Goal: Navigation & Orientation: Find specific page/section

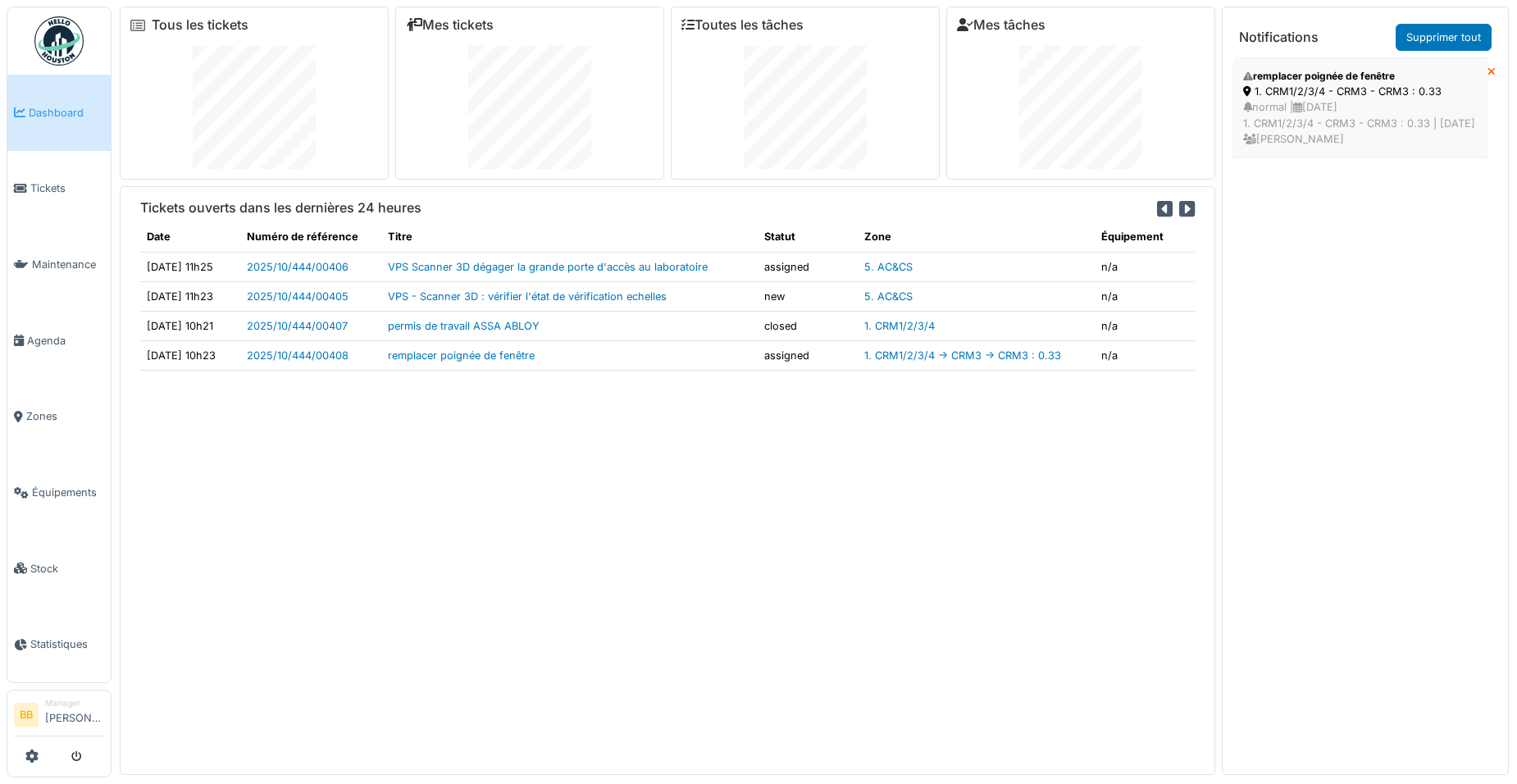
click at [1275, 82] on div "remplacer poignée de fenêtre" at bounding box center [1360, 76] width 234 height 14
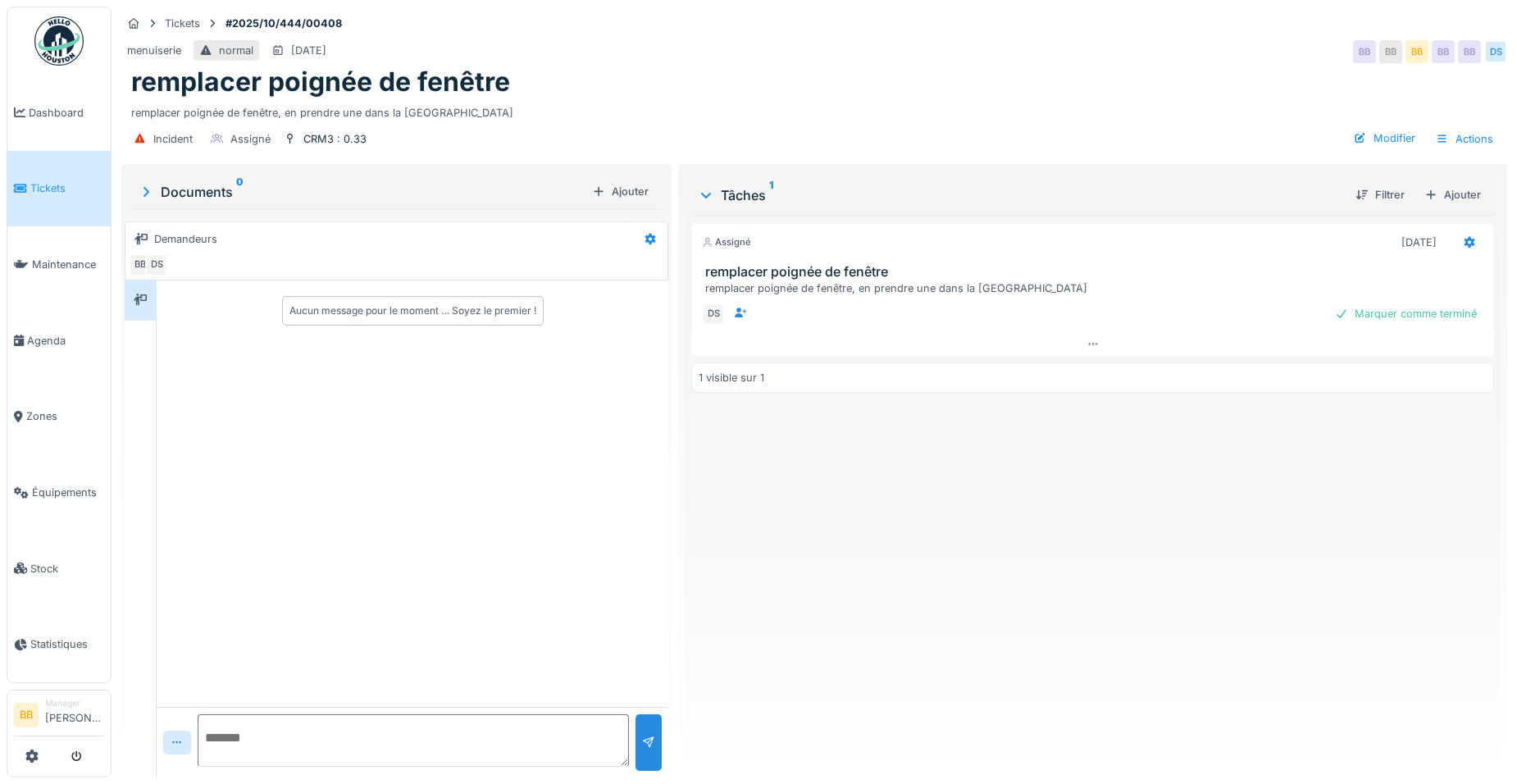
click at [39, 105] on span "Dashboard" at bounding box center [66, 112] width 76 height 15
